Goal: Navigation & Orientation: Go to known website

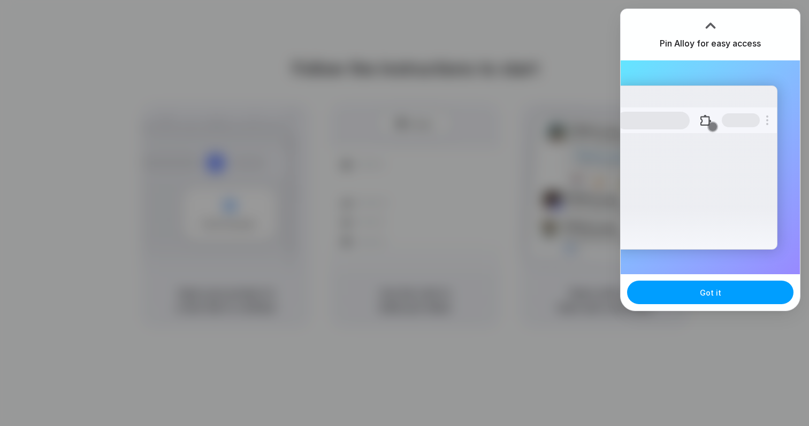
click at [704, 290] on span "Got it" at bounding box center [709, 292] width 21 height 11
